Goal: Task Accomplishment & Management: Complete application form

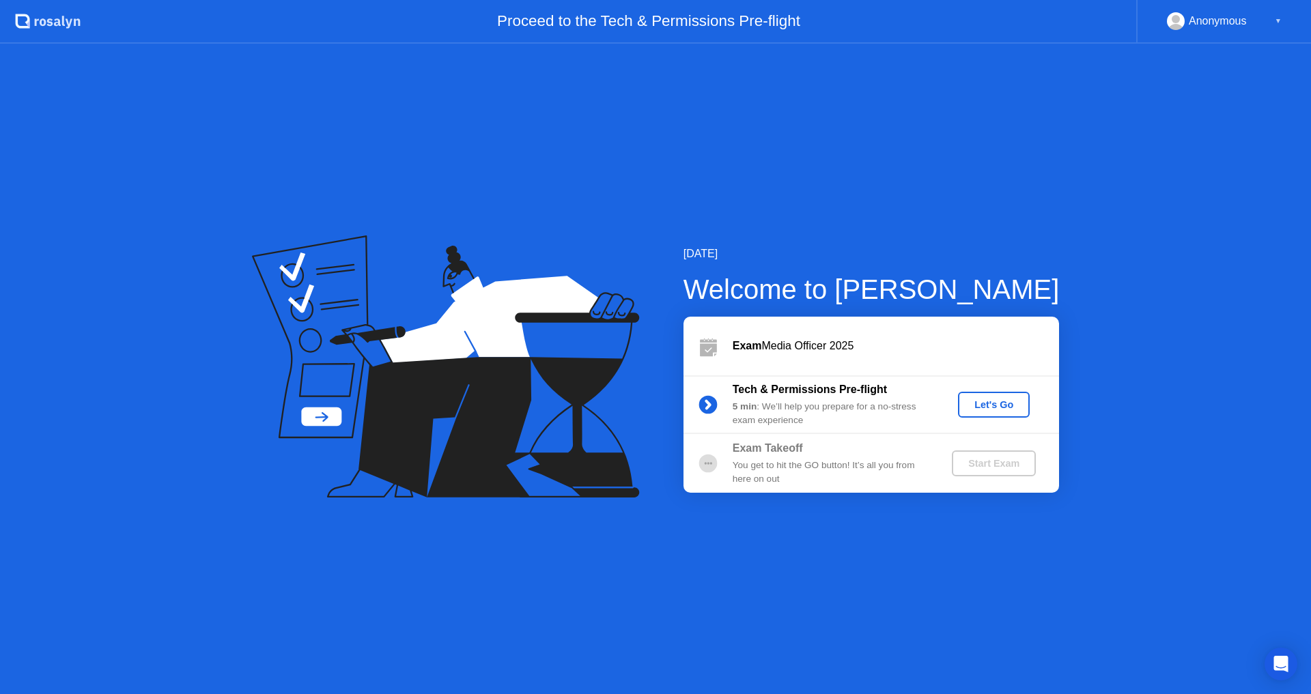
click at [996, 399] on div "Let's Go" at bounding box center [993, 404] width 61 height 11
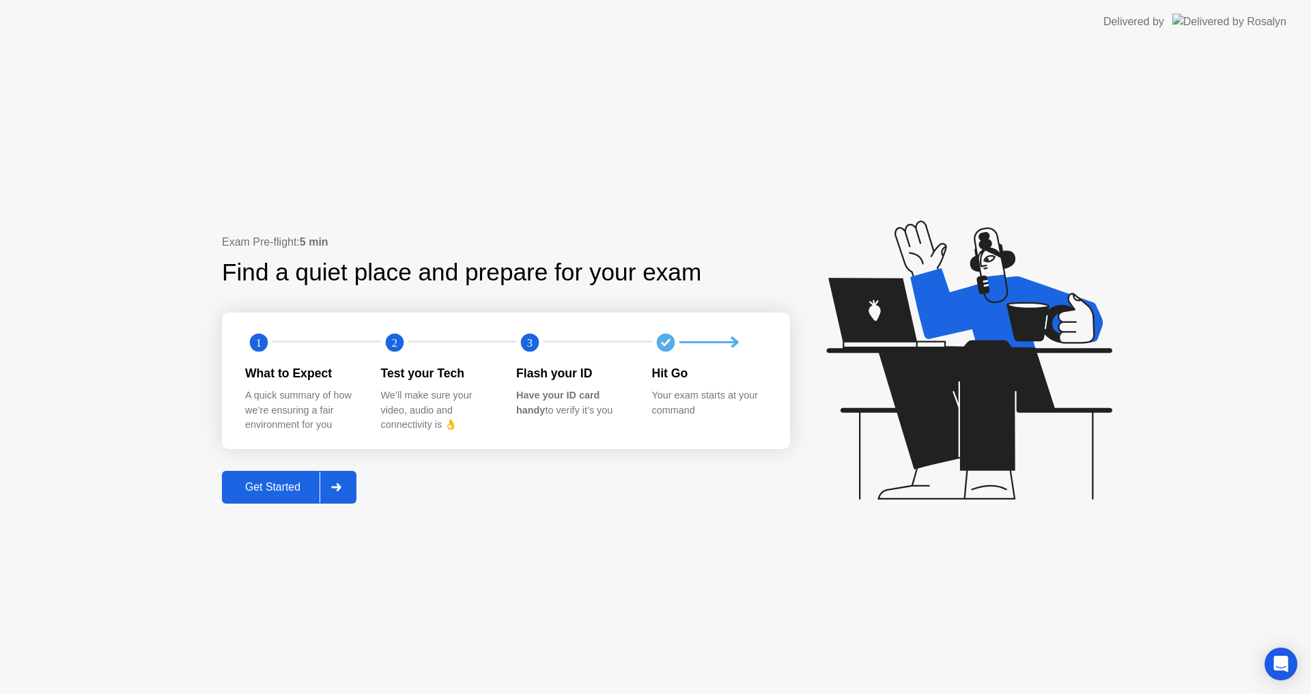
click at [252, 481] on div "Get Started" at bounding box center [273, 487] width 94 height 12
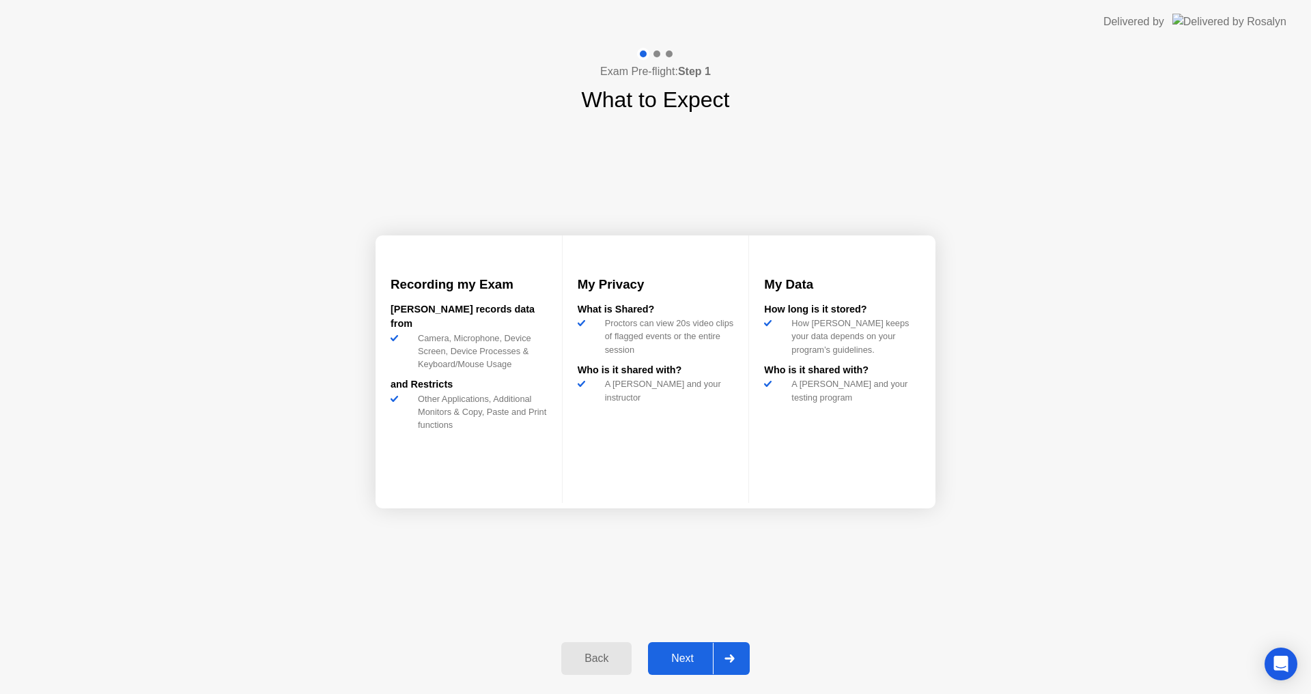
click at [682, 653] on div "Next" at bounding box center [682, 659] width 61 height 12
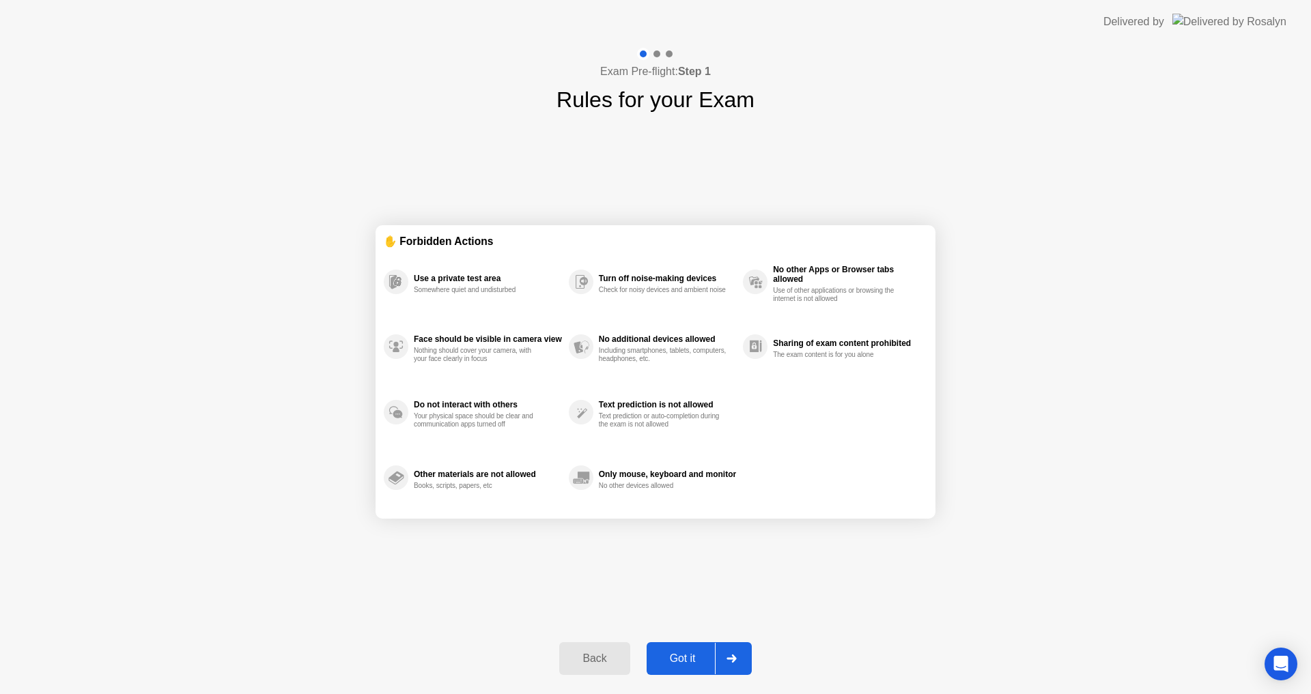
click at [668, 664] on div "Got it" at bounding box center [683, 659] width 64 height 12
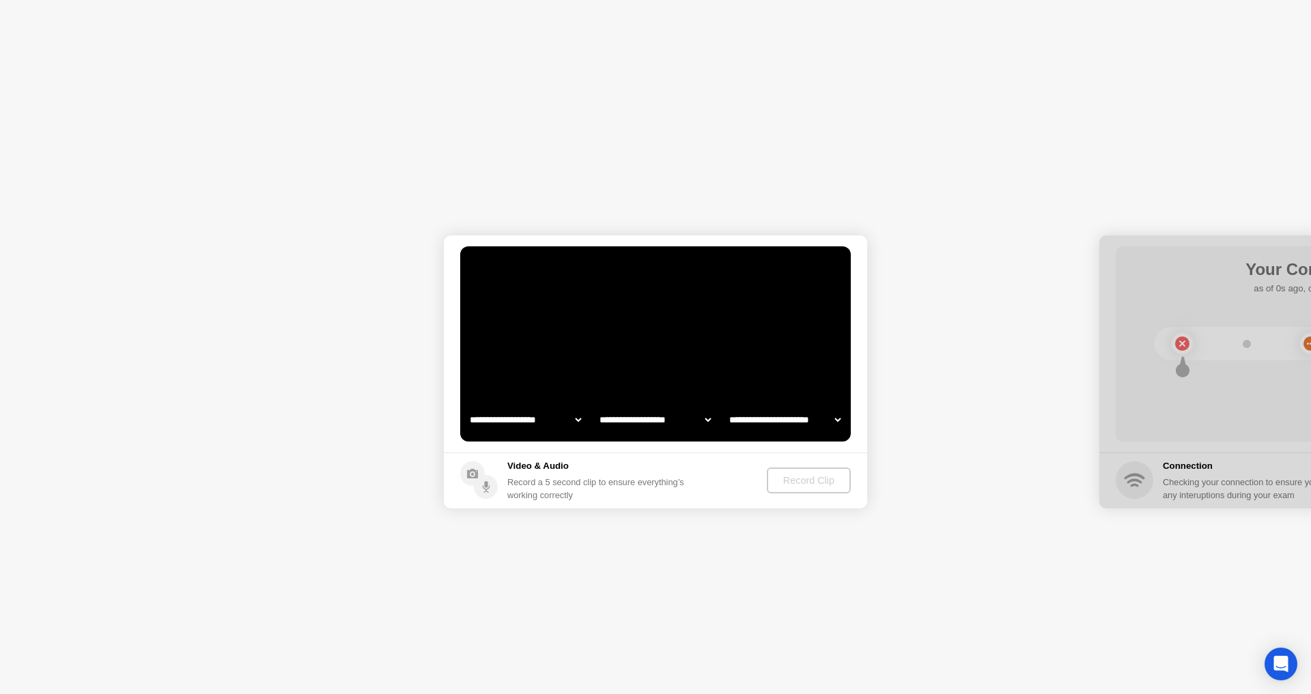
select select "**********"
select select "*******"
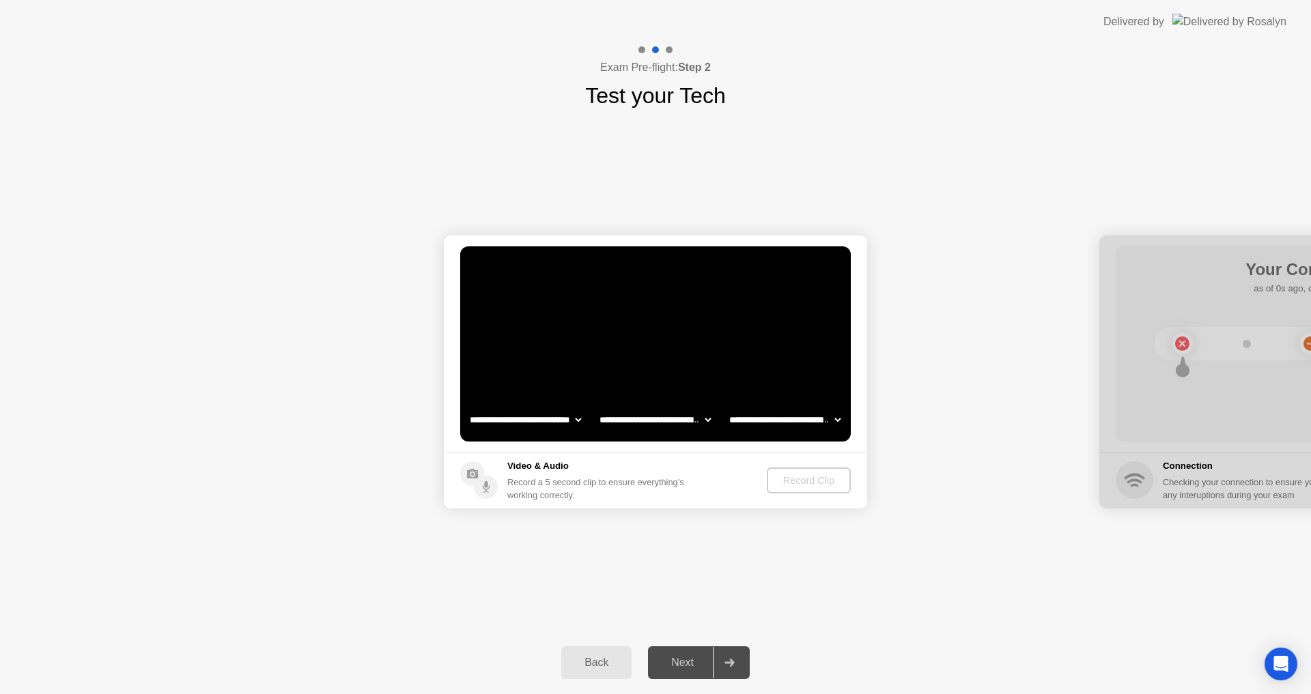
click at [1184, 341] on div at bounding box center [1310, 372] width 423 height 273
click at [692, 657] on div "Next" at bounding box center [682, 663] width 61 height 12
click at [591, 649] on button "Back" at bounding box center [596, 663] width 70 height 33
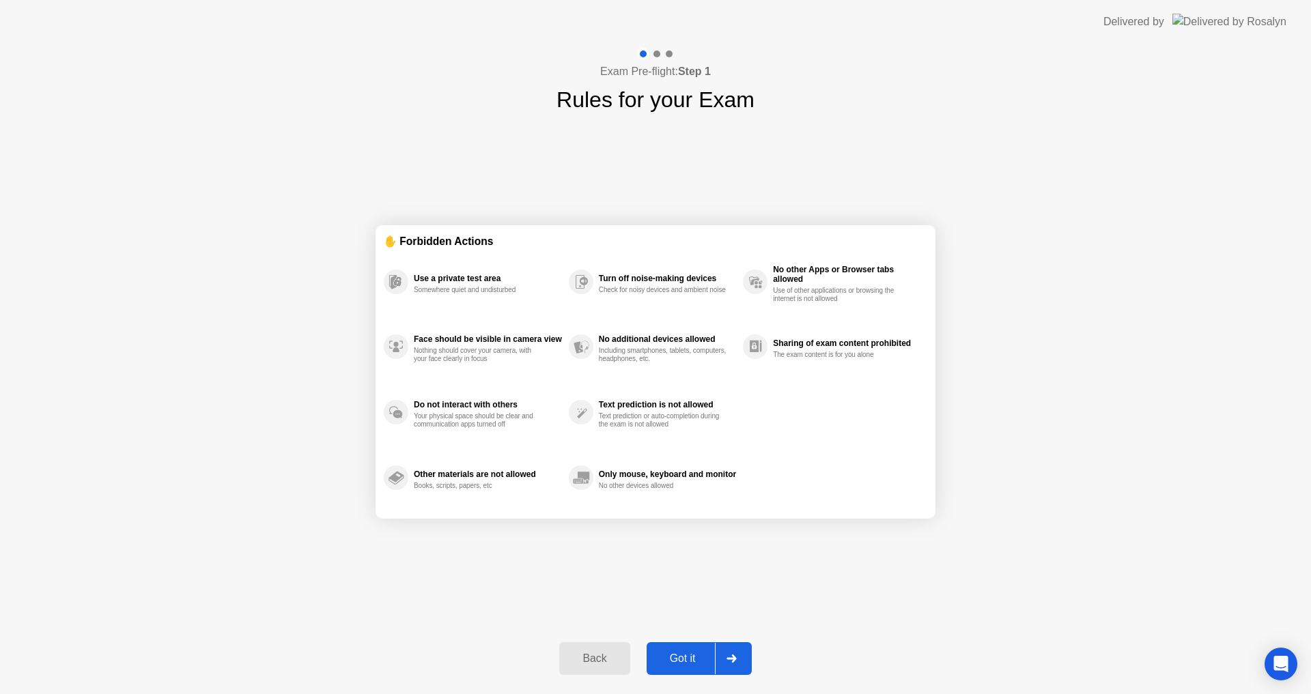
click at [685, 662] on div "Got it" at bounding box center [683, 659] width 64 height 12
select select "**********"
select select "*******"
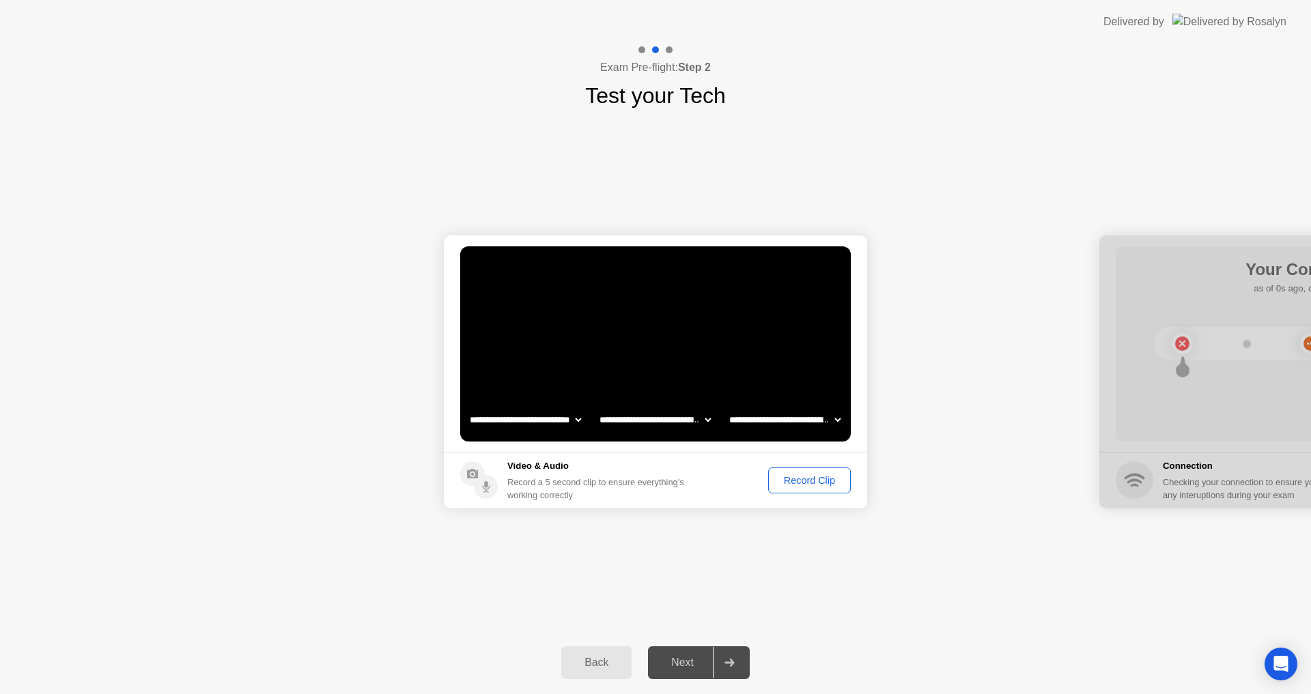
click at [797, 486] on div "Record Clip" at bounding box center [809, 480] width 73 height 11
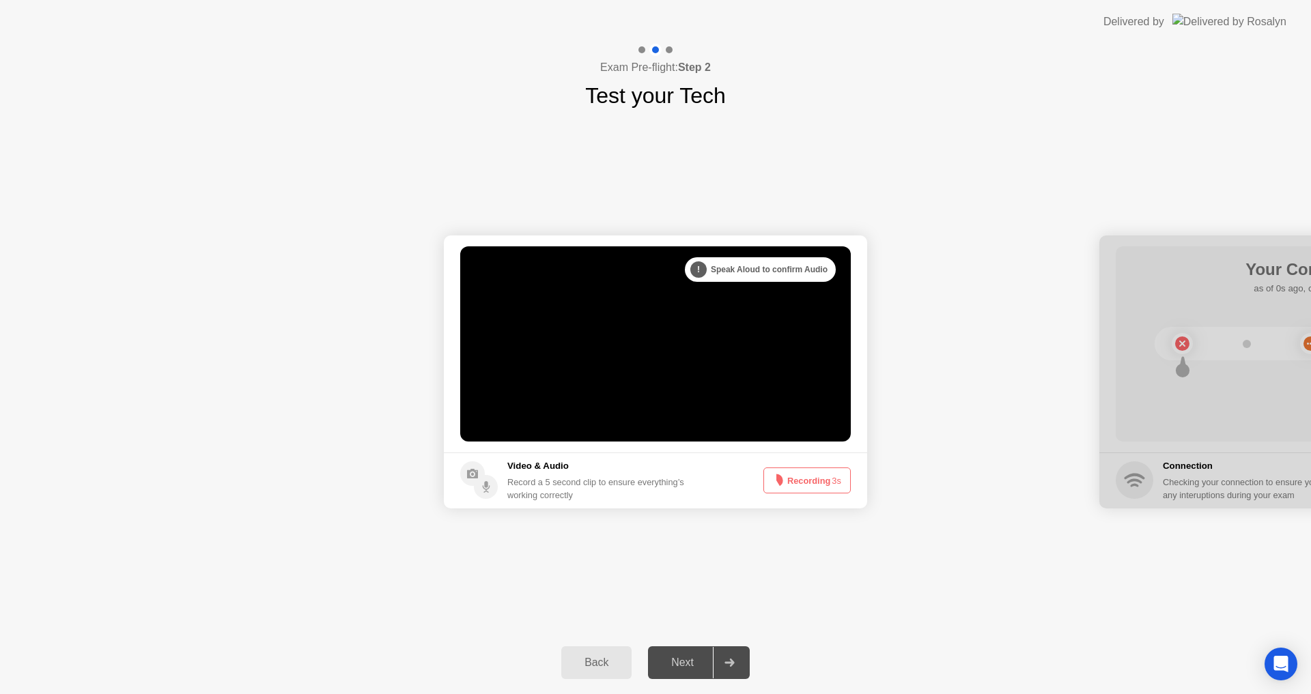
click at [814, 472] on button "Recording 3s" at bounding box center [806, 481] width 87 height 26
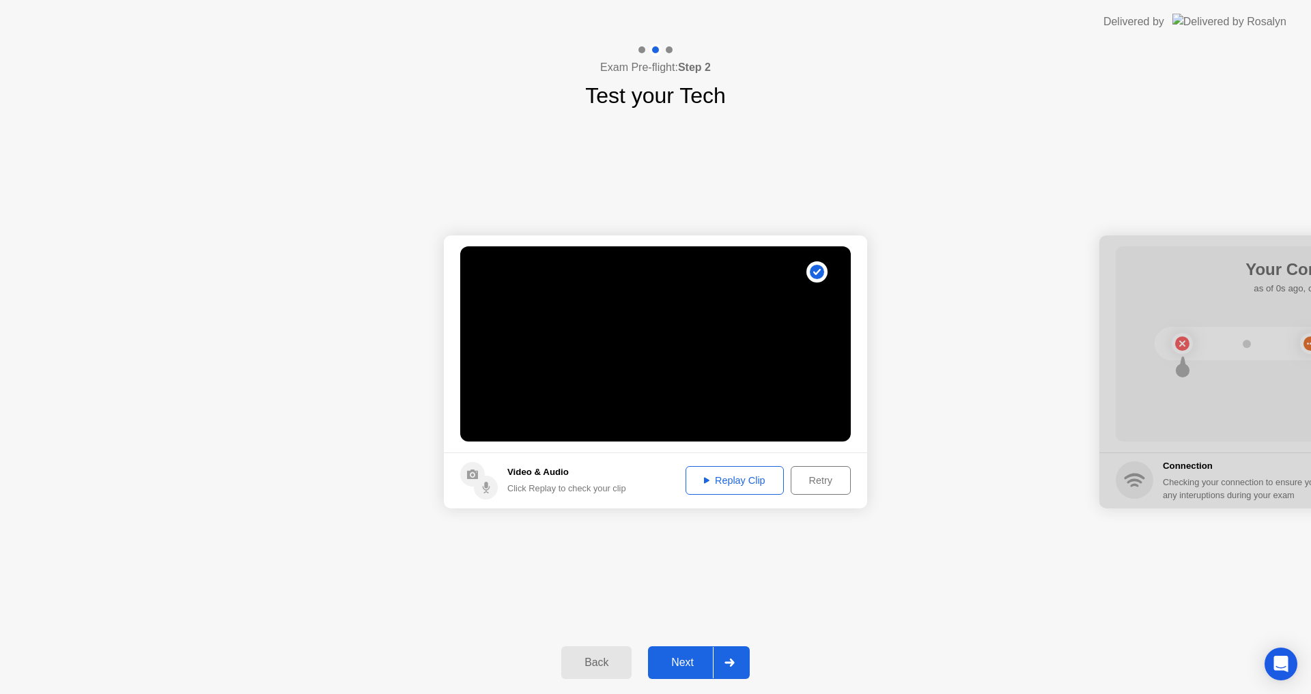
click at [695, 662] on div "Next" at bounding box center [682, 663] width 61 height 12
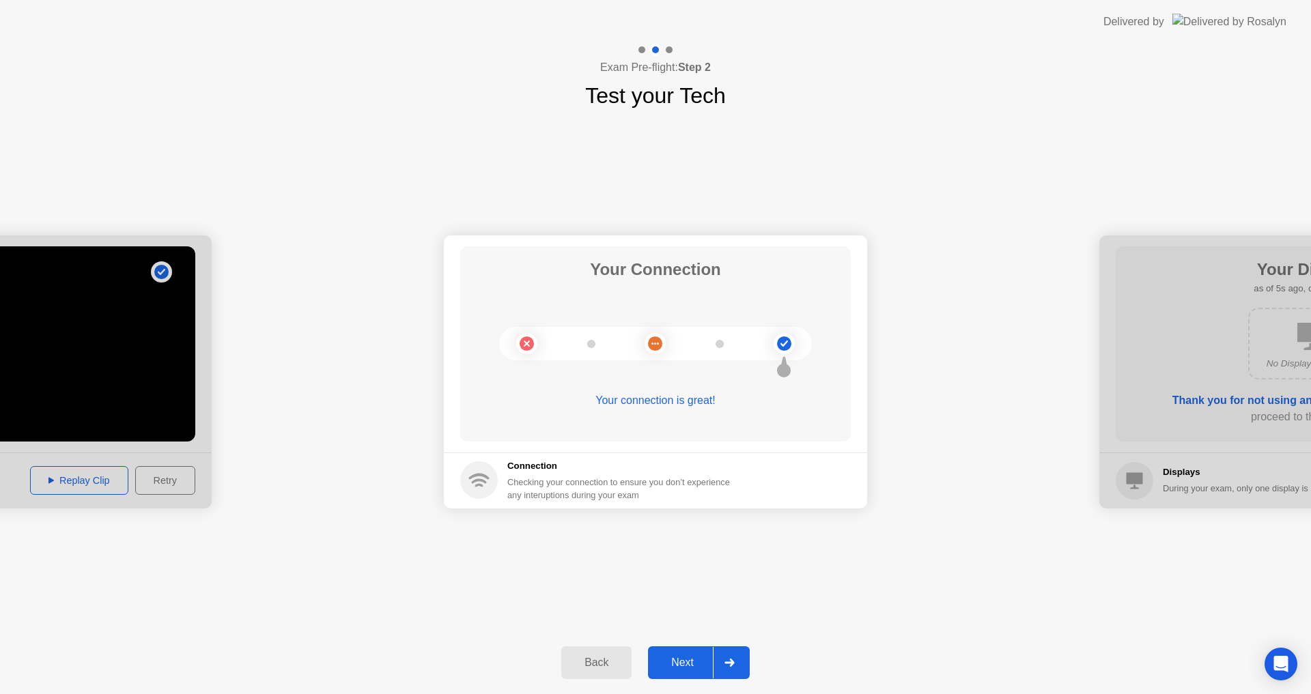
click at [675, 653] on button "Next" at bounding box center [699, 663] width 102 height 33
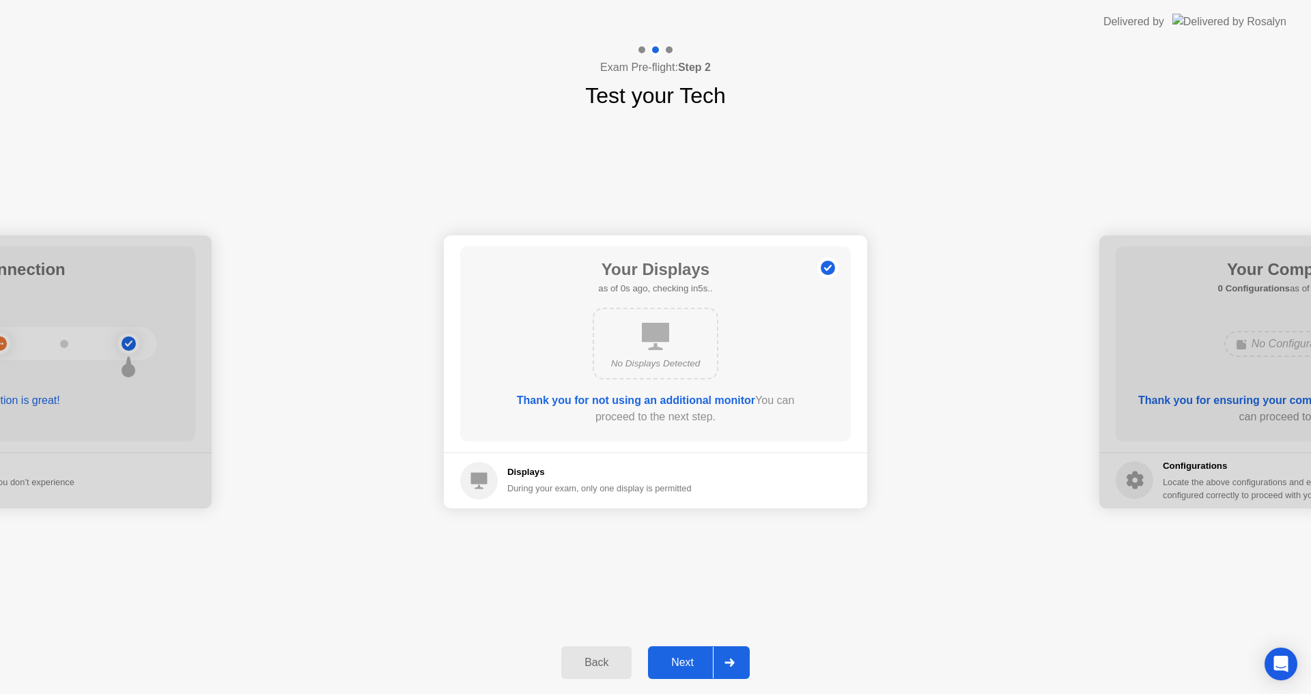
click at [679, 657] on div "Next" at bounding box center [682, 663] width 61 height 12
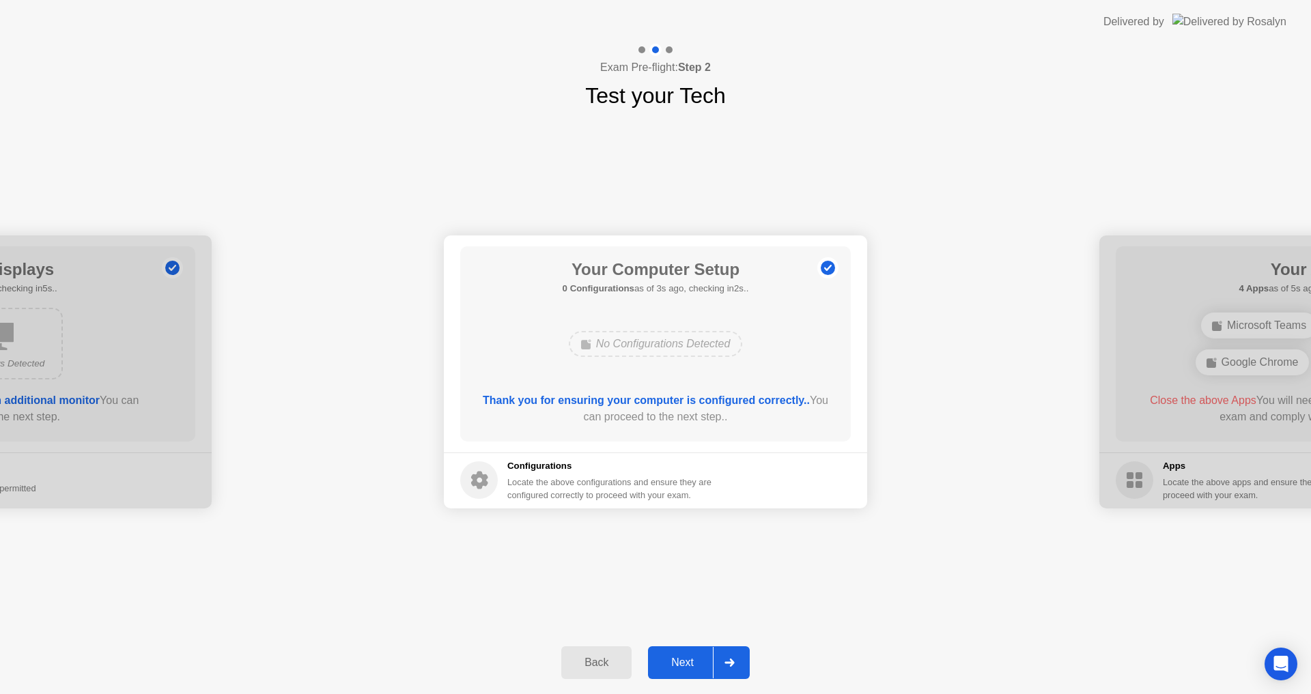
click at [688, 658] on div "Next" at bounding box center [682, 663] width 61 height 12
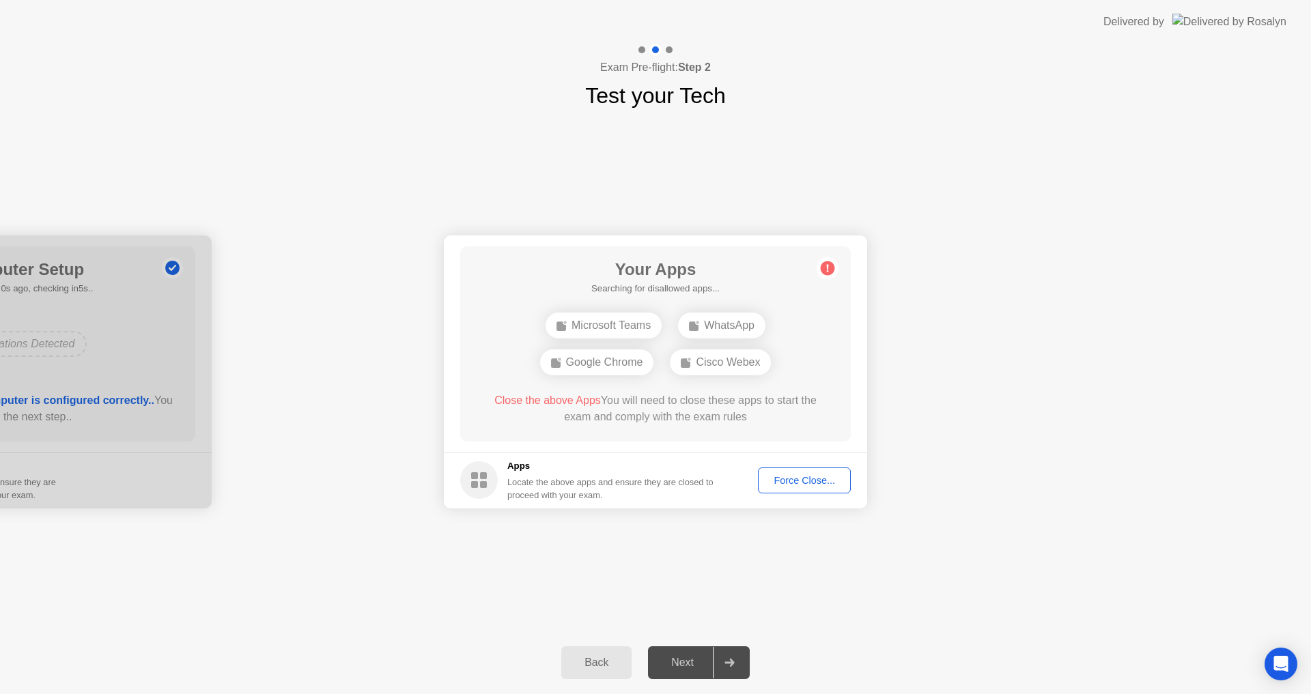
click at [779, 481] on div "Force Close..." at bounding box center [804, 480] width 83 height 11
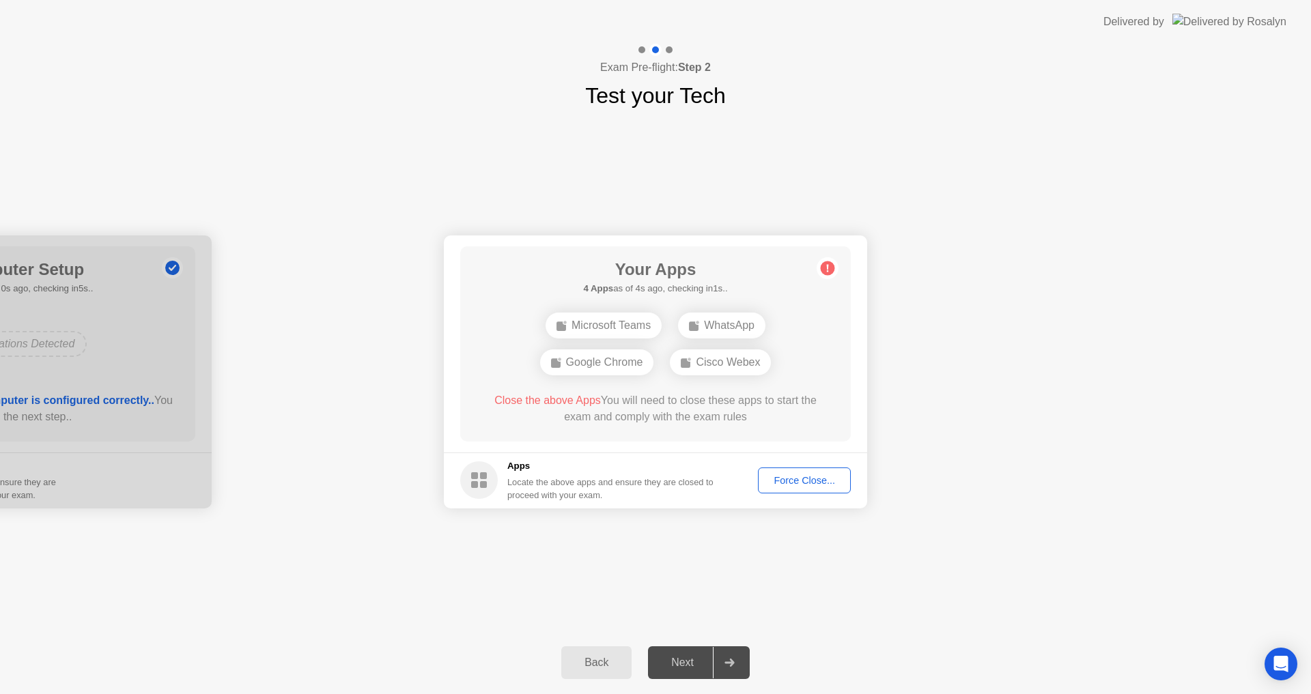
click at [790, 475] on div "Force Close..." at bounding box center [804, 480] width 83 height 11
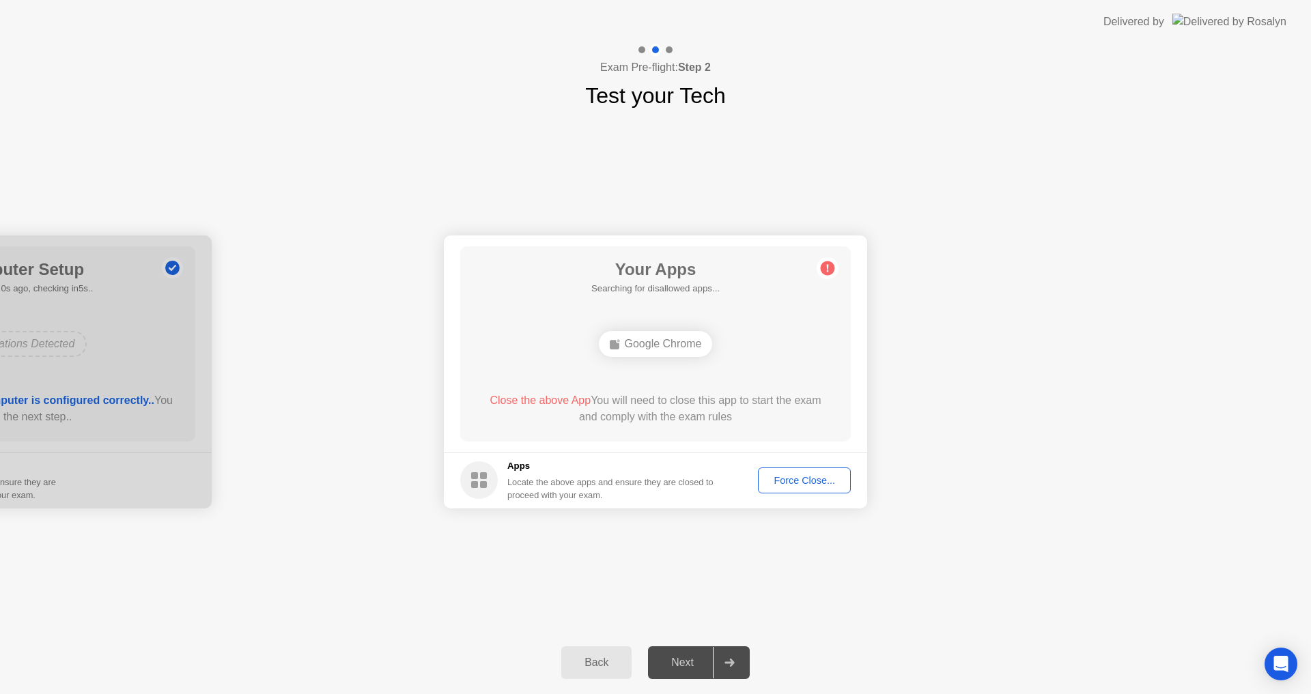
click at [833, 482] on div "Force Close..." at bounding box center [804, 480] width 83 height 11
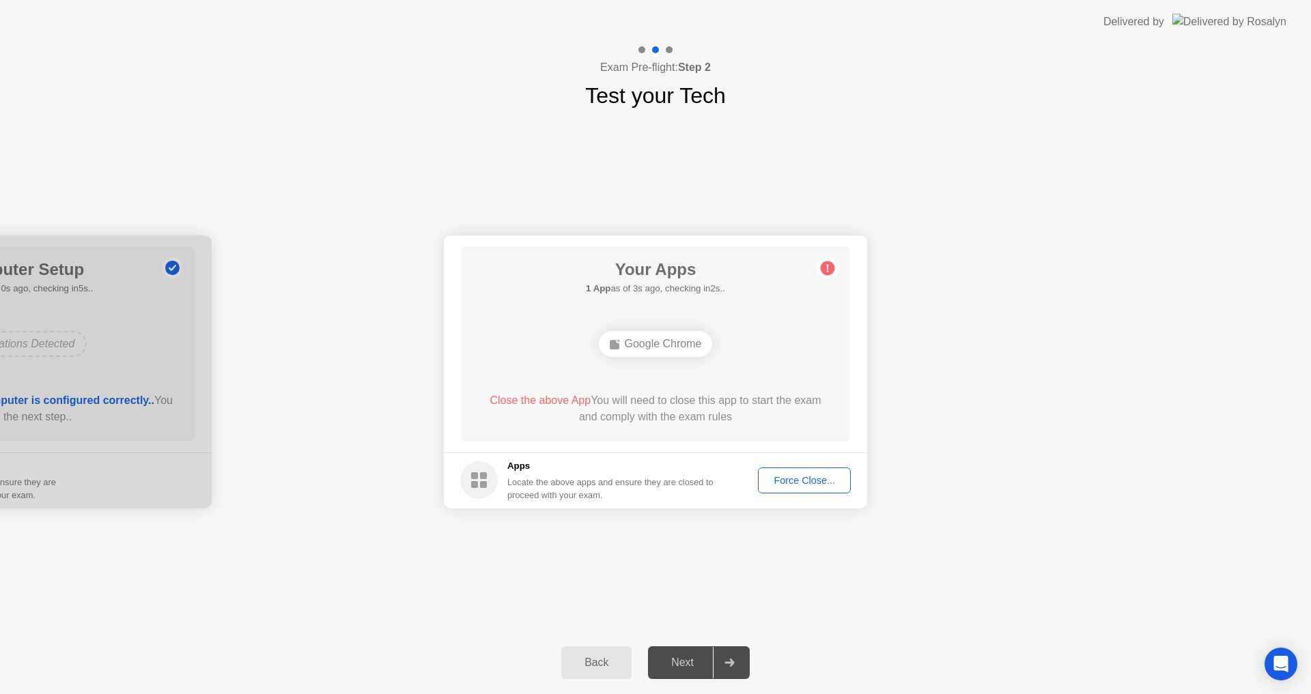
click at [608, 662] on div "Back" at bounding box center [596, 663] width 62 height 12
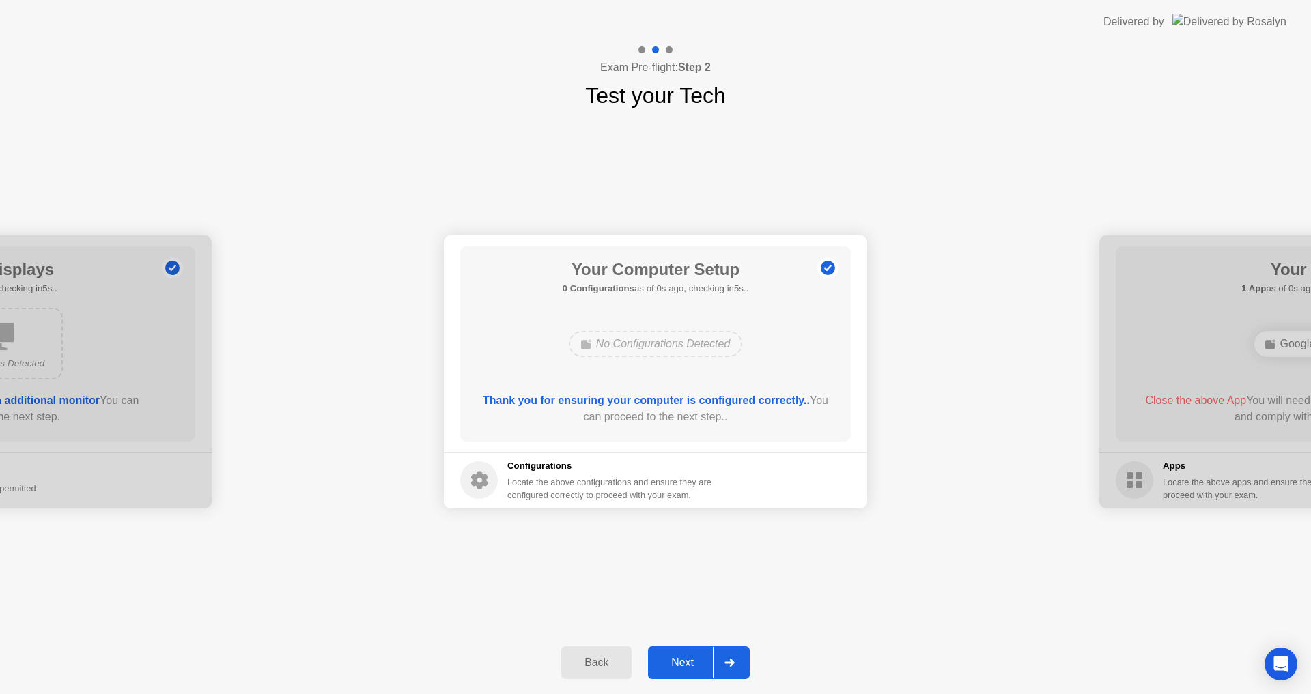
click at [604, 662] on div "Back" at bounding box center [596, 663] width 62 height 12
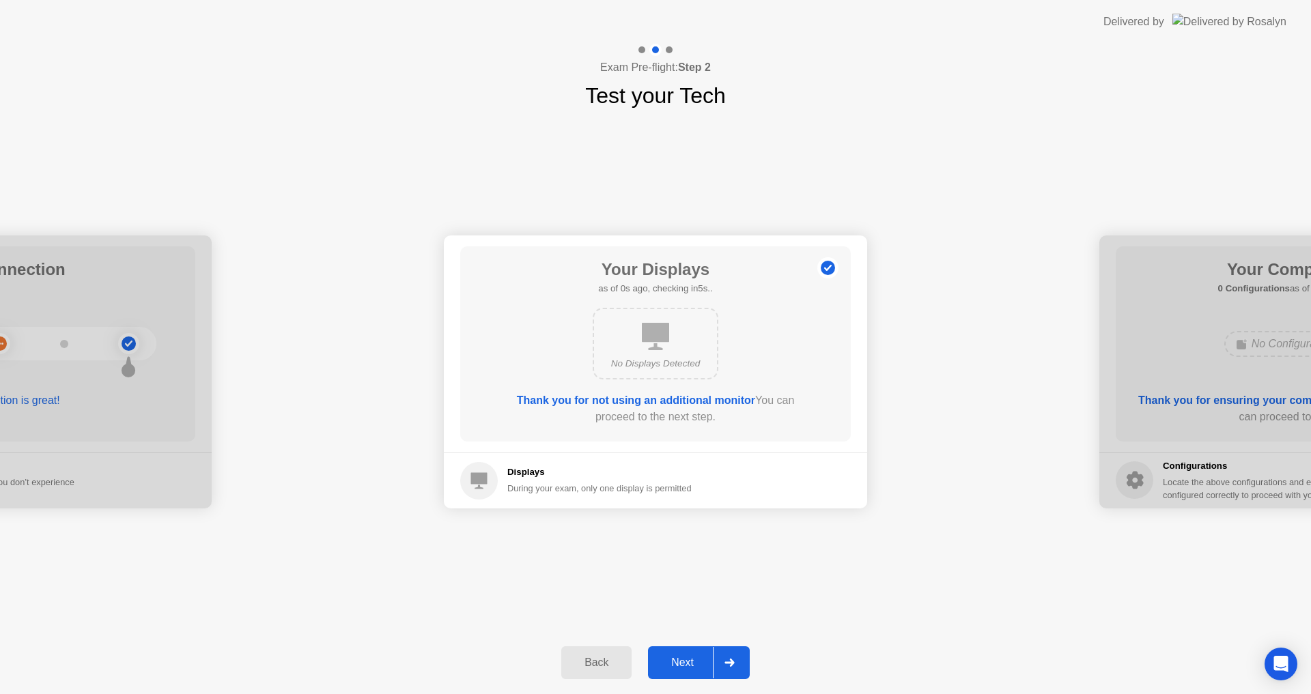
click at [672, 665] on div "Next" at bounding box center [682, 663] width 61 height 12
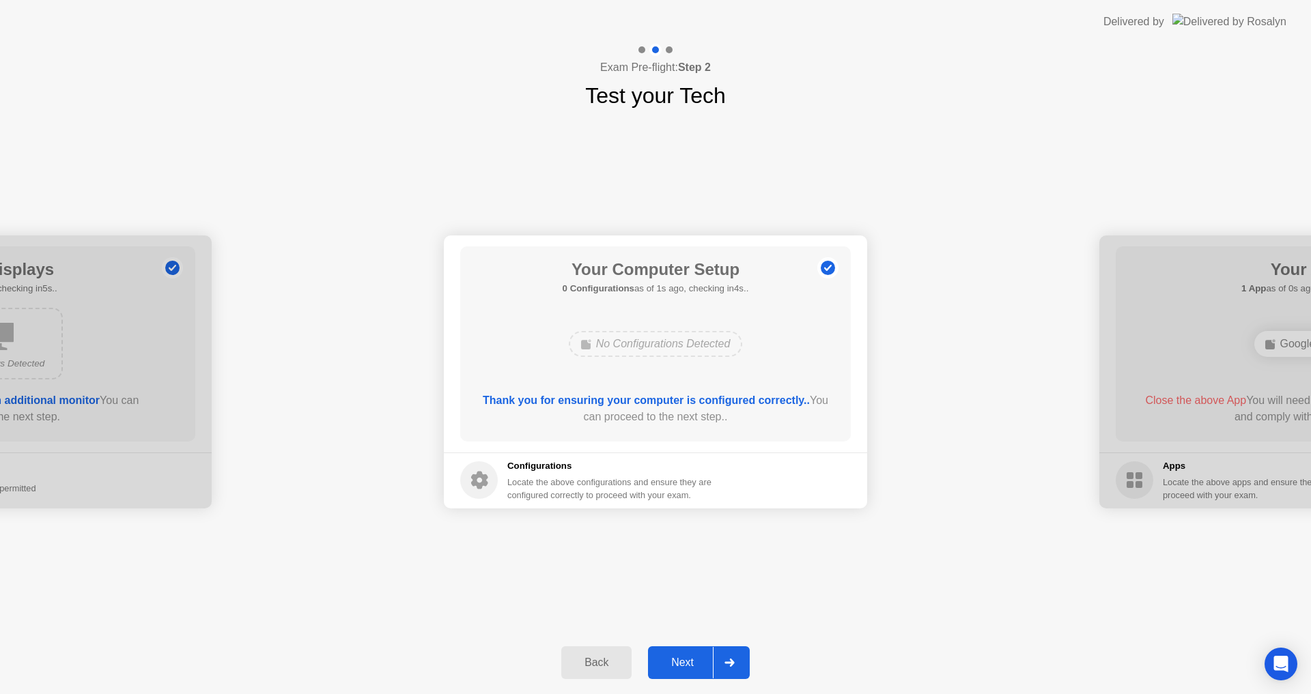
click at [578, 669] on div "Back" at bounding box center [596, 663] width 62 height 12
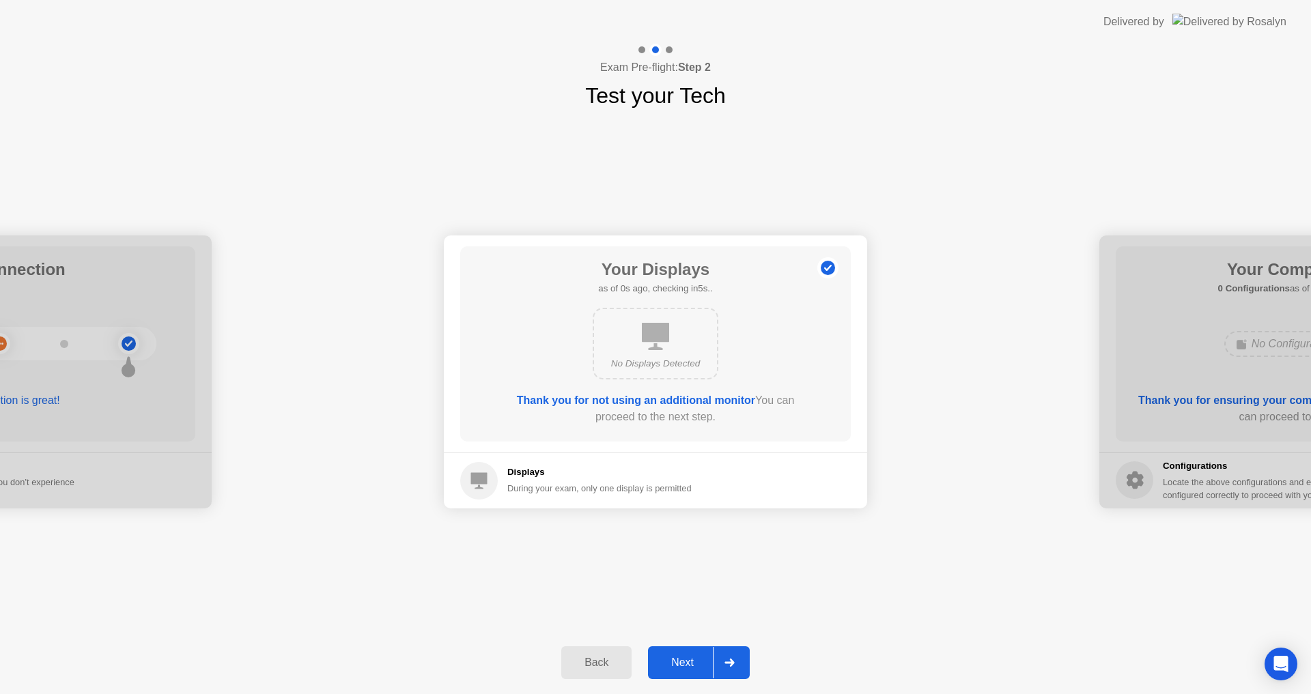
click at [578, 669] on div "Back" at bounding box center [596, 663] width 62 height 12
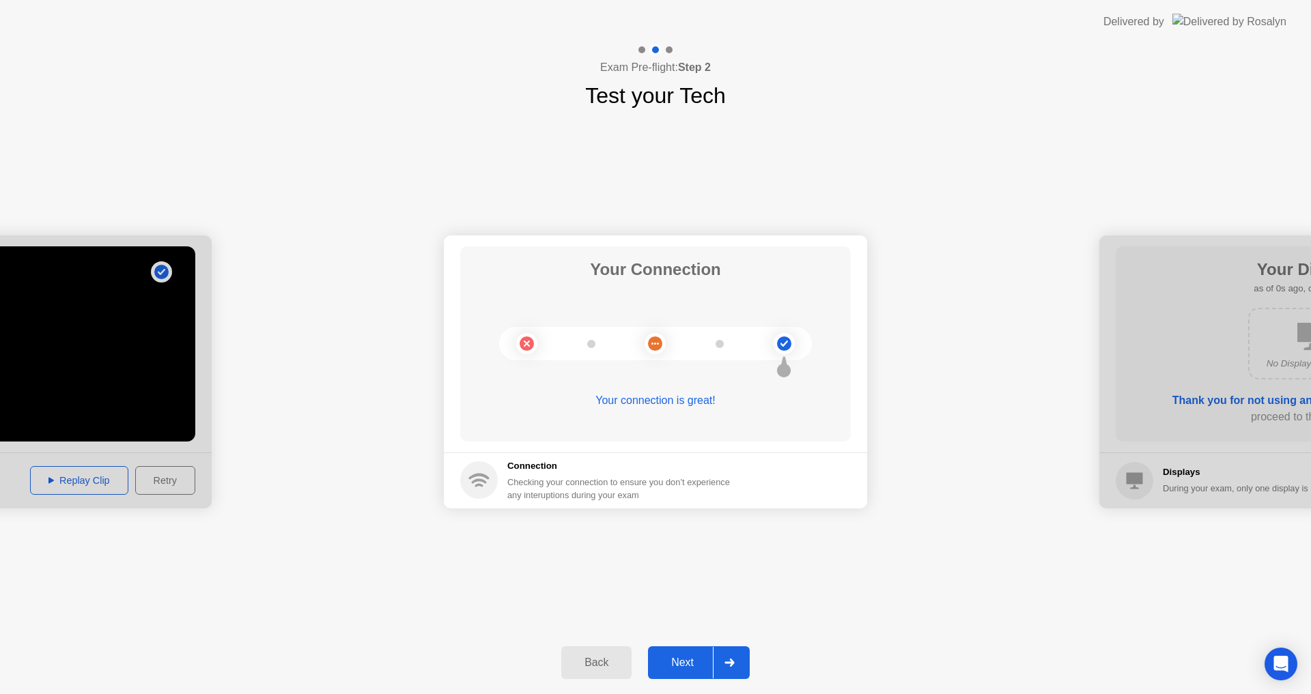
click at [594, 657] on div "Back" at bounding box center [596, 663] width 62 height 12
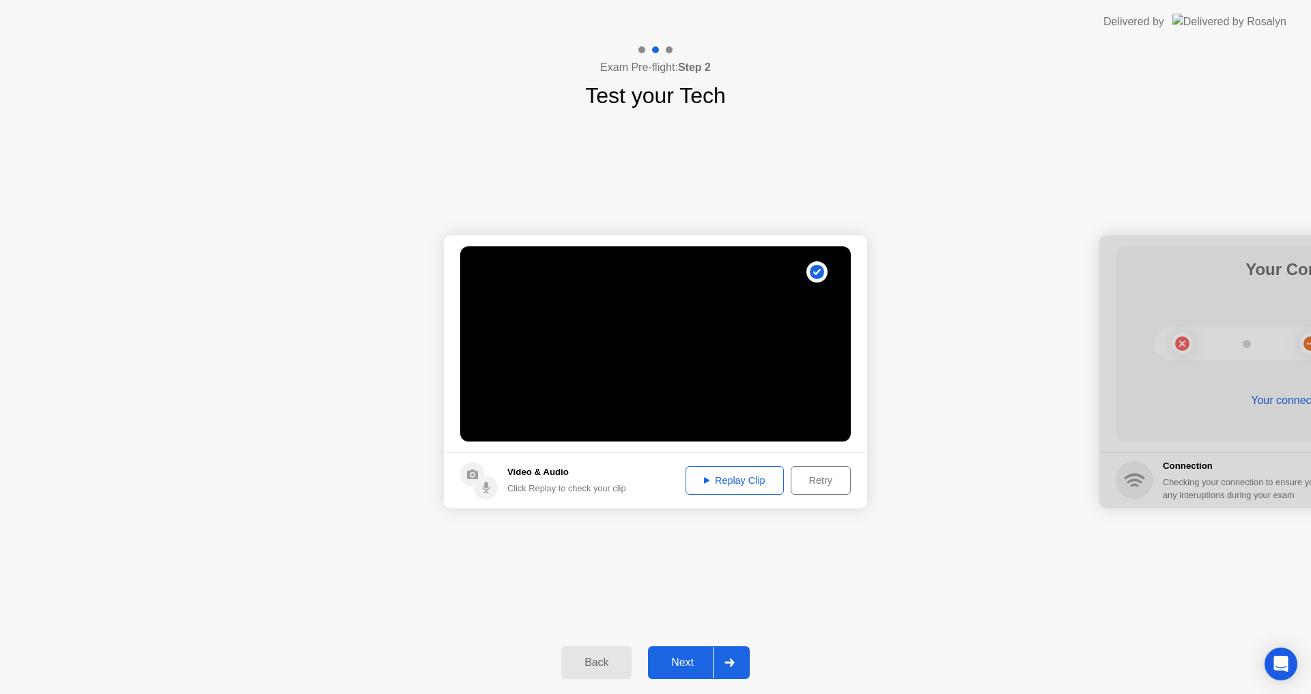
click at [679, 663] on div "Next" at bounding box center [682, 663] width 61 height 12
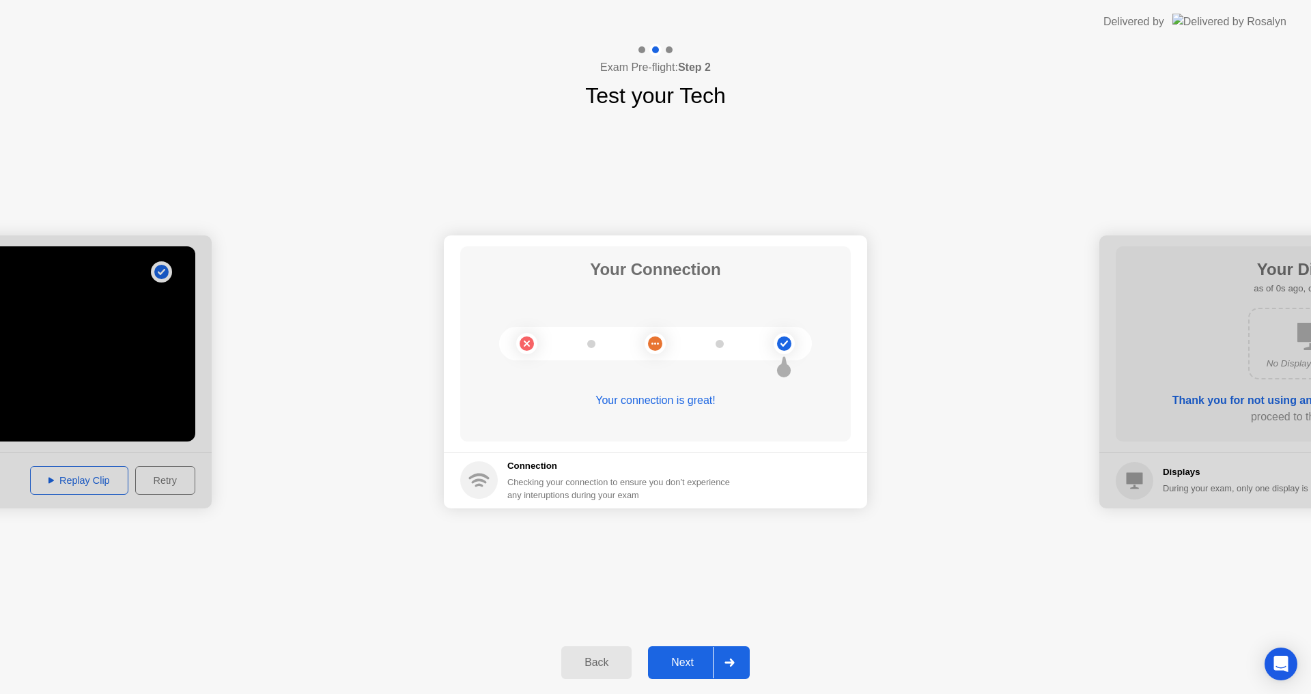
click at [690, 678] on button "Next" at bounding box center [699, 663] width 102 height 33
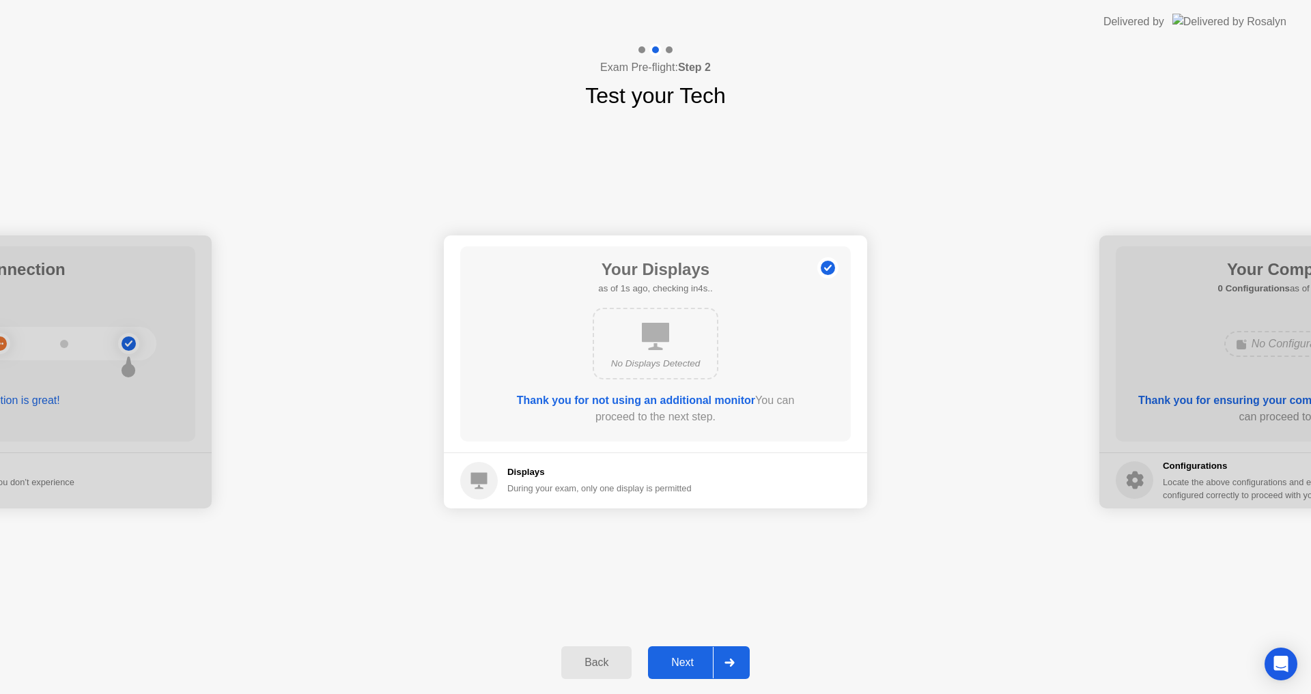
click at [690, 657] on div "Next" at bounding box center [682, 663] width 61 height 12
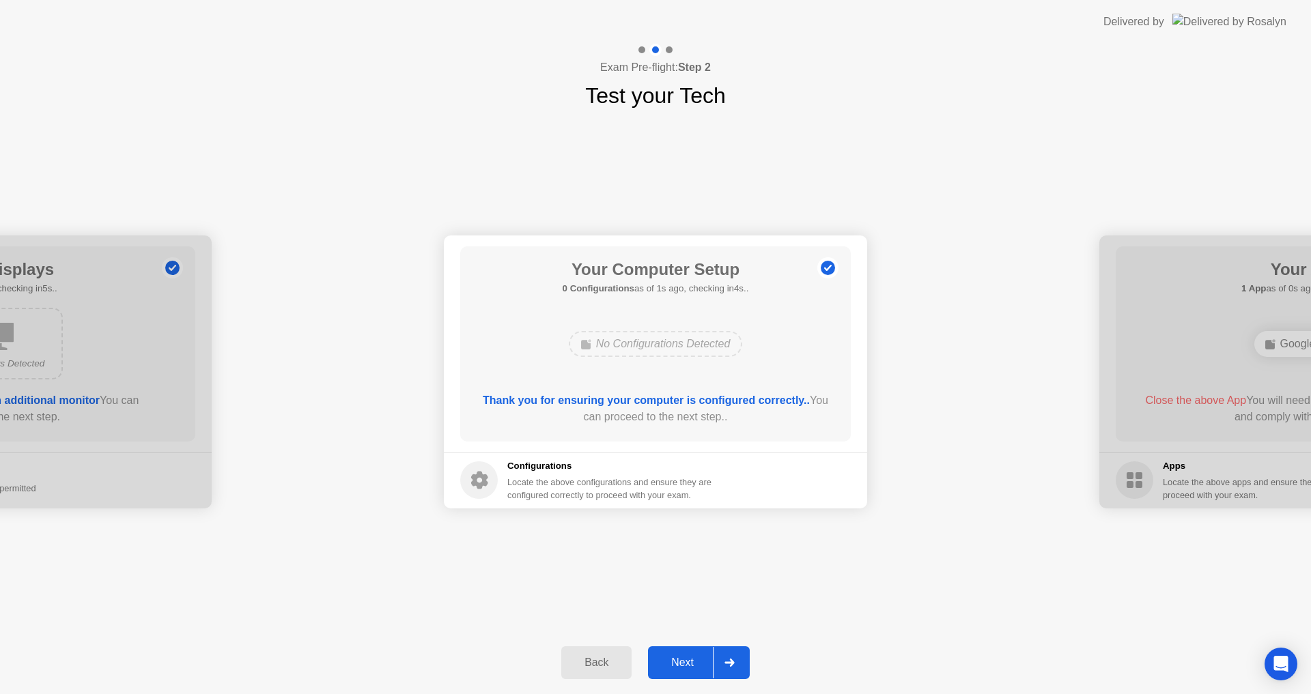
click at [690, 657] on div "Next" at bounding box center [682, 663] width 61 height 12
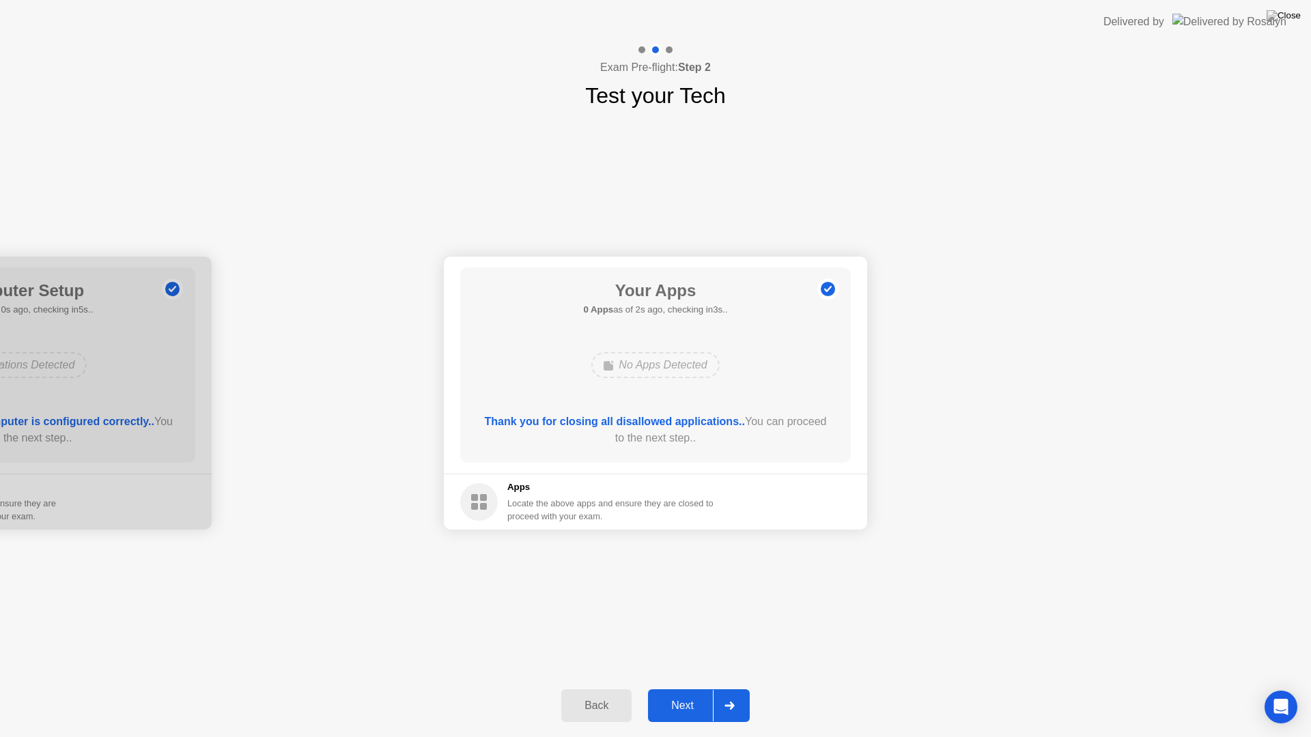
click at [690, 694] on div "Next" at bounding box center [682, 706] width 61 height 12
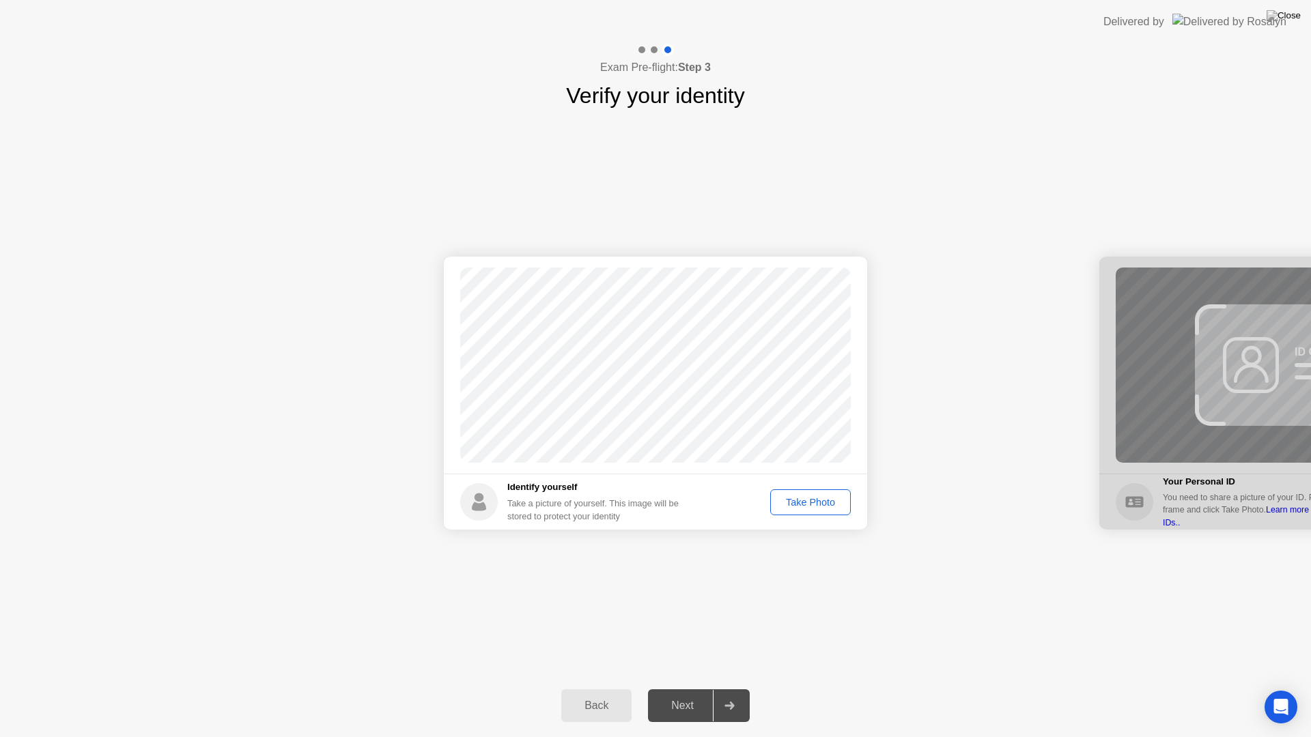
click at [816, 507] on div "Take Photo" at bounding box center [810, 502] width 71 height 11
click at [685, 694] on div "Next" at bounding box center [682, 706] width 61 height 12
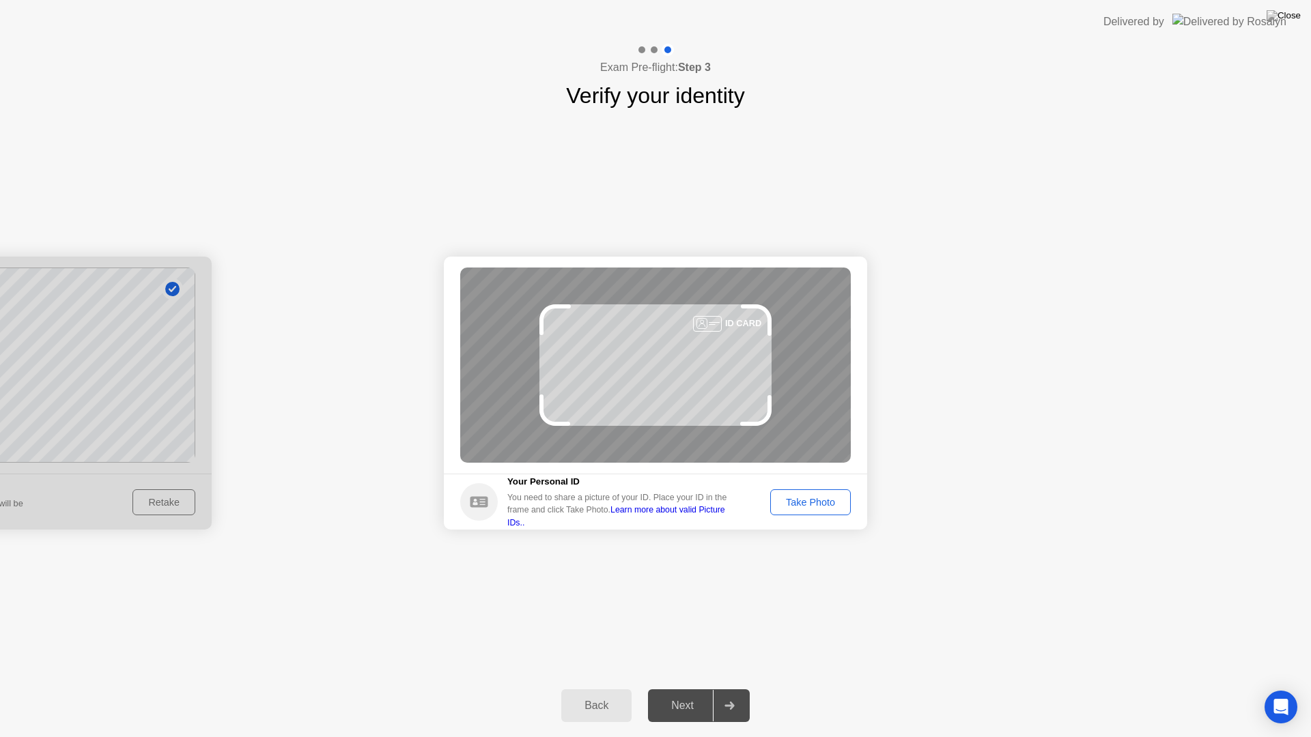
click at [823, 499] on div "Take Photo" at bounding box center [810, 502] width 71 height 11
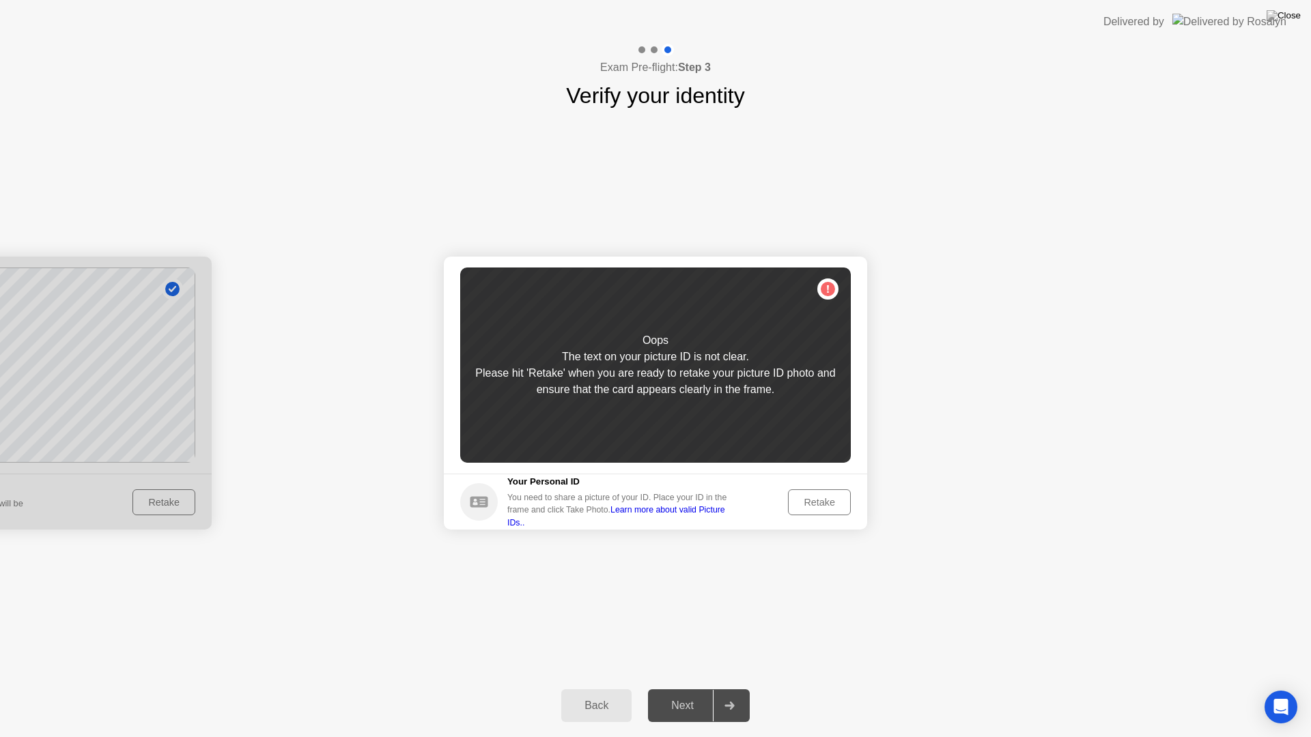
click at [804, 497] on div "Retake" at bounding box center [819, 502] width 53 height 11
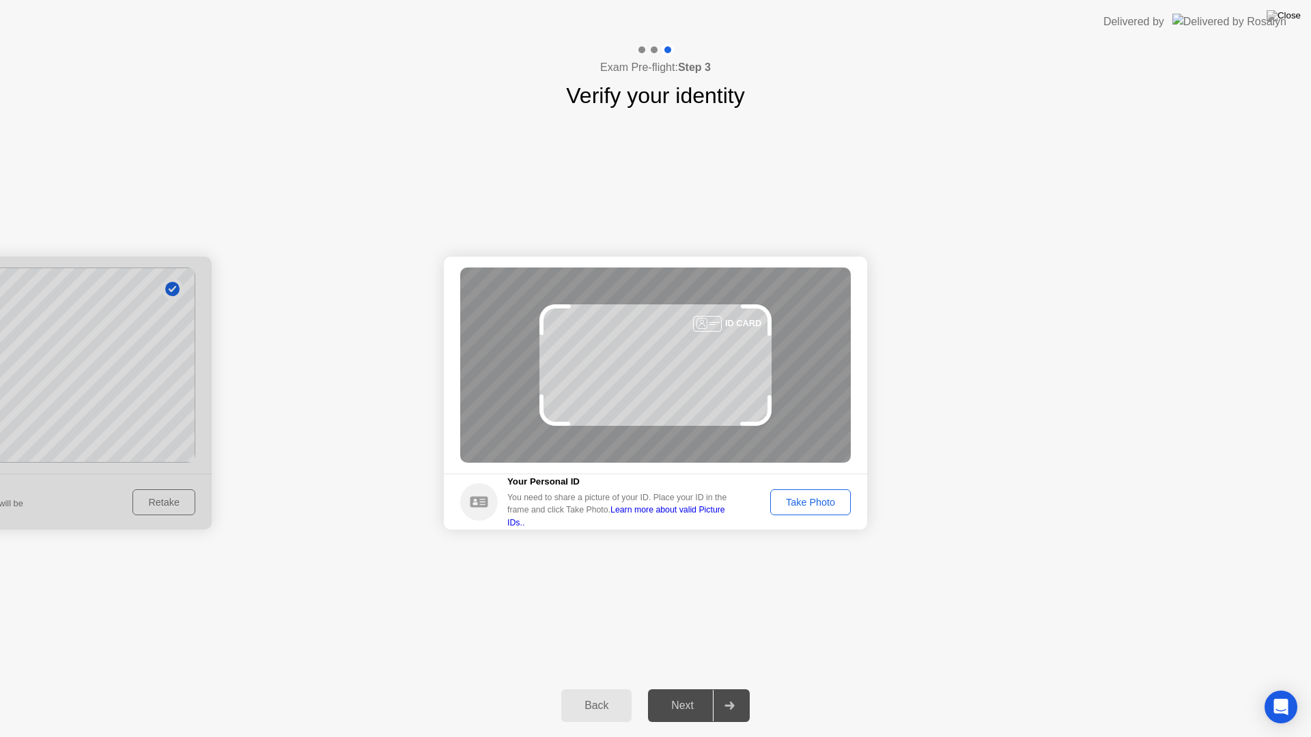
click at [834, 492] on button "Take Photo" at bounding box center [810, 502] width 81 height 26
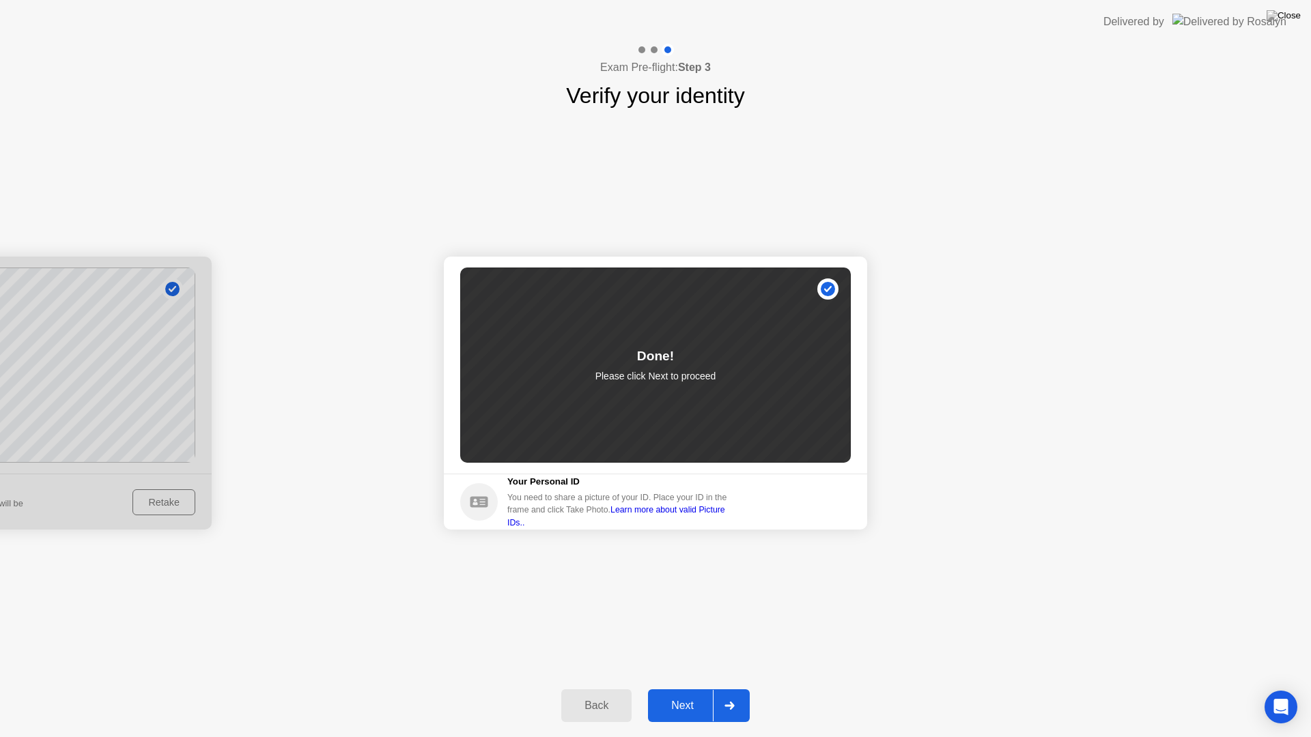
click at [667, 693] on button "Next" at bounding box center [699, 706] width 102 height 33
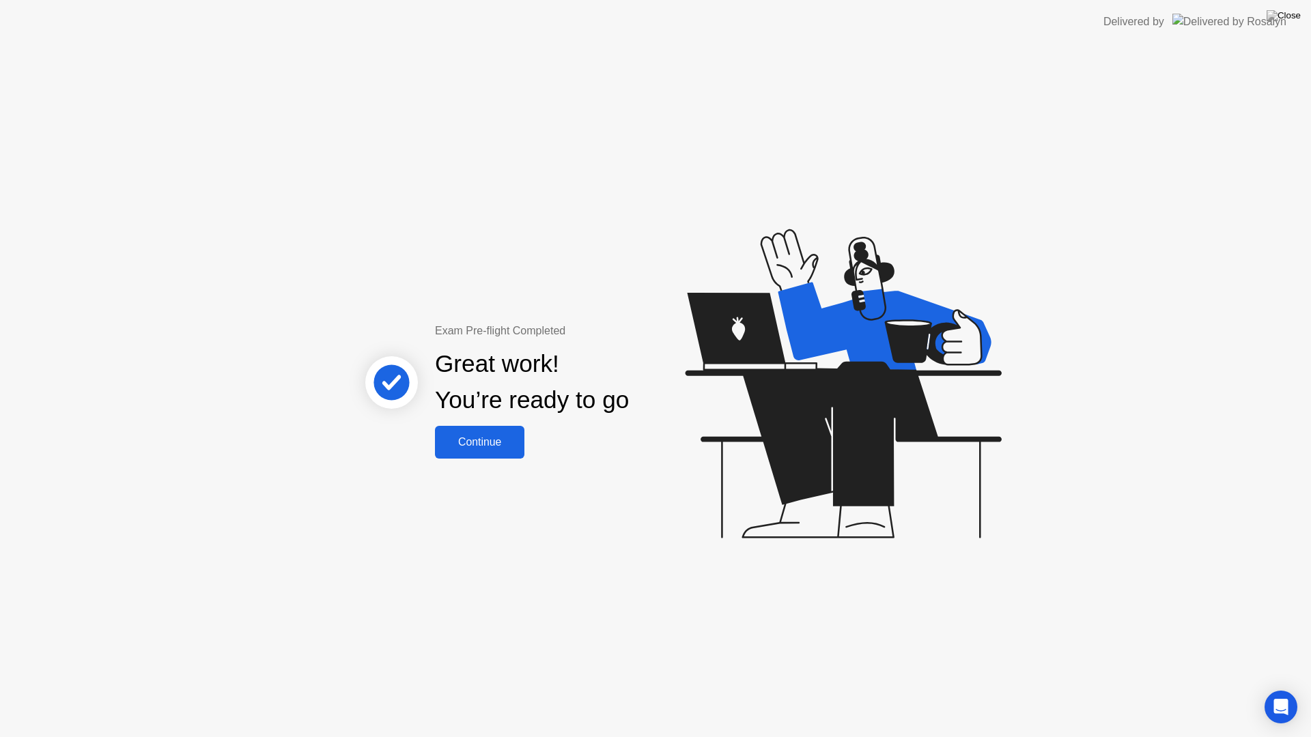
click at [502, 444] on div "Continue" at bounding box center [479, 442] width 81 height 12
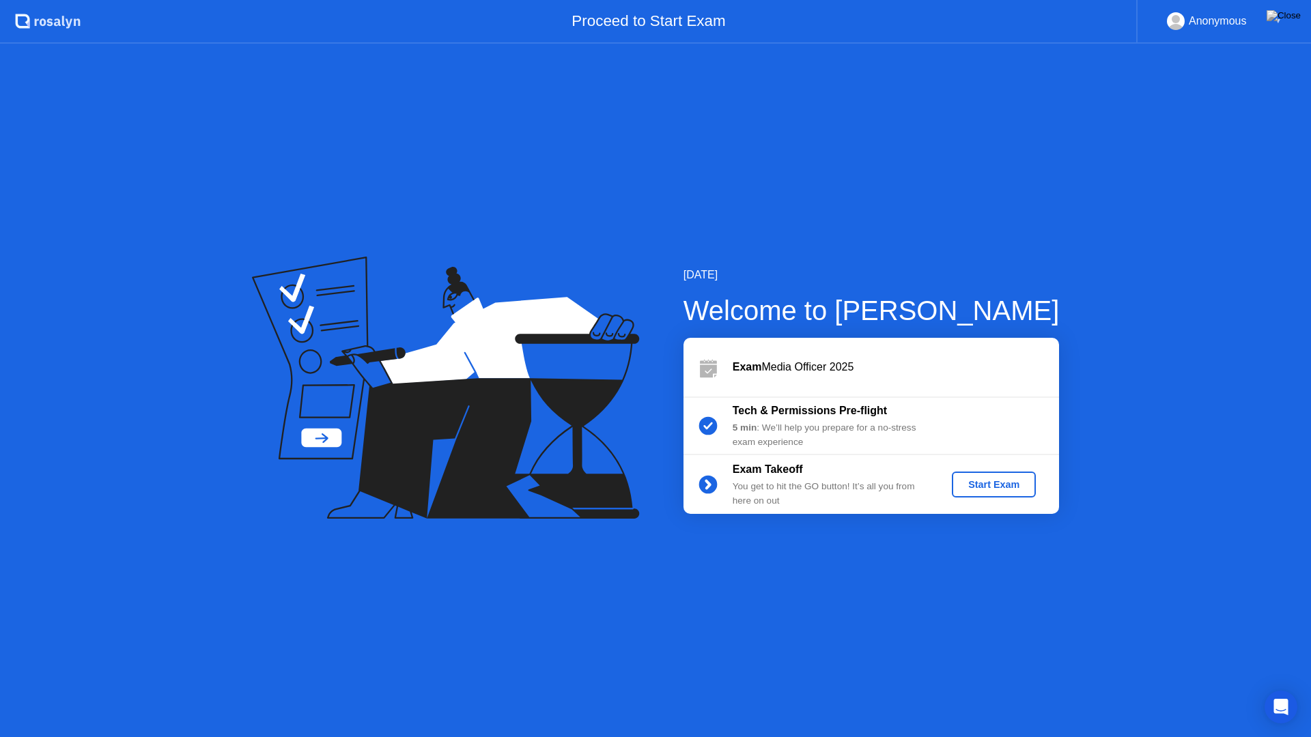
click at [1005, 480] on div "Start Exam" at bounding box center [993, 484] width 73 height 11
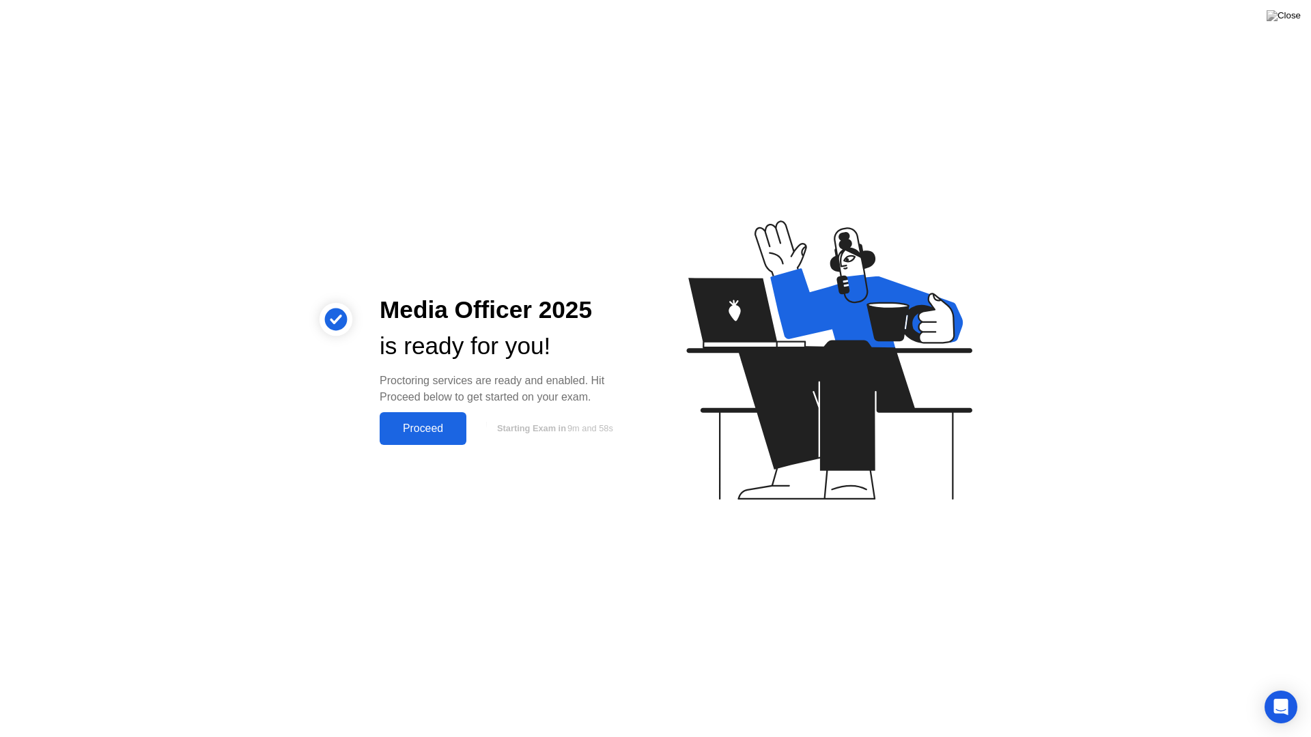
click at [410, 441] on button "Proceed" at bounding box center [423, 428] width 87 height 33
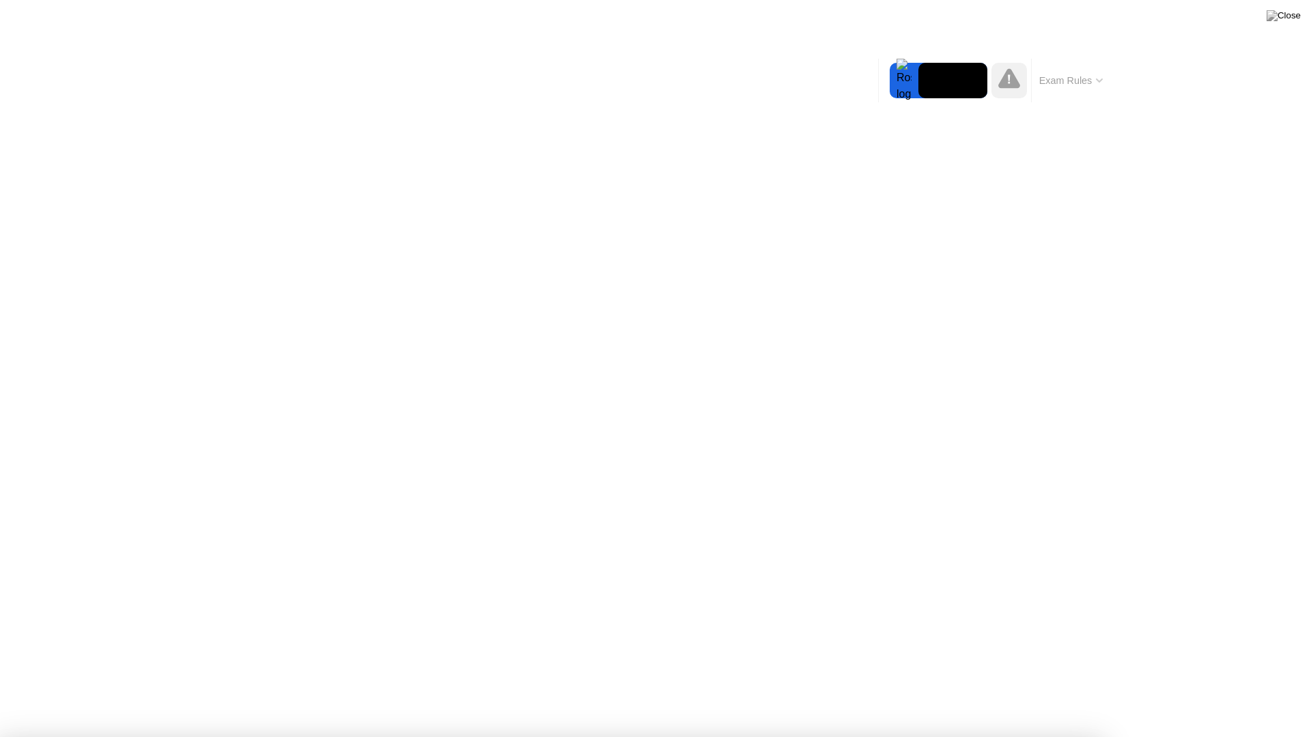
click at [99, 694] on div at bounding box center [655, 737] width 1311 height 0
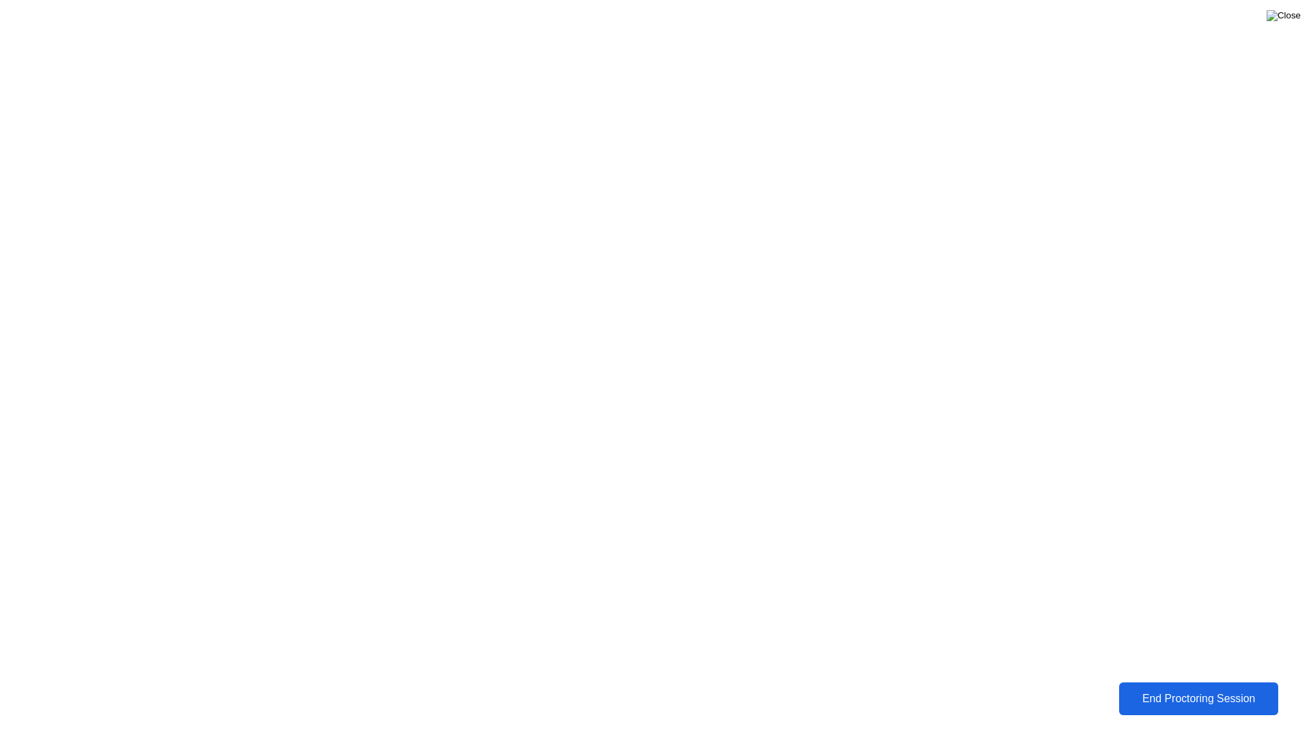
click at [1299, 12] on img at bounding box center [1283, 15] width 34 height 11
